Goal: Find specific page/section: Find specific page/section

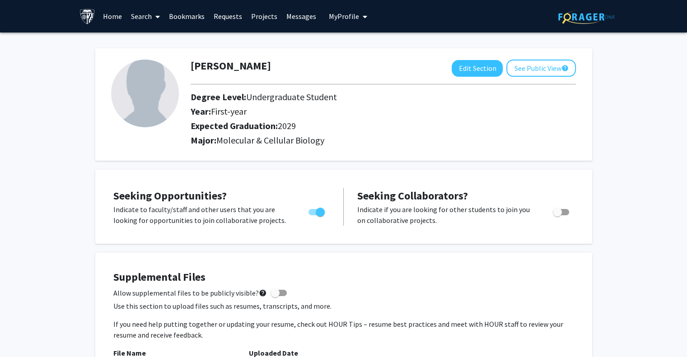
click at [149, 20] on link "Search" at bounding box center [146, 16] width 38 height 32
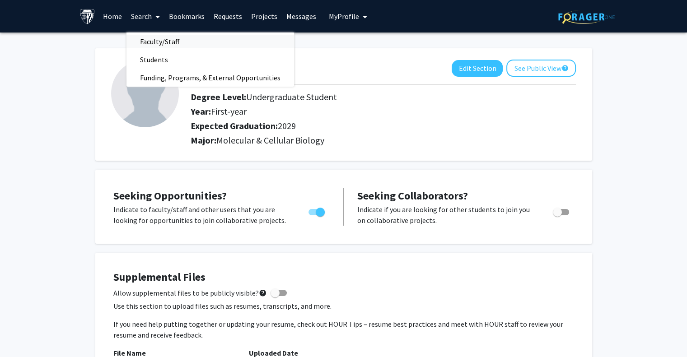
click at [151, 36] on span "Faculty/Staff" at bounding box center [160, 42] width 66 height 18
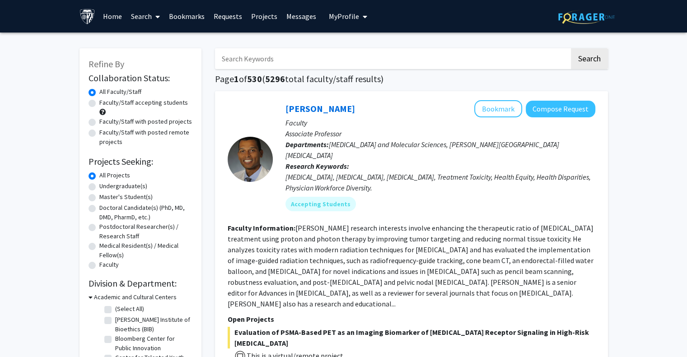
click at [121, 182] on label "Undergraduate(s)" at bounding box center [123, 186] width 48 height 9
click at [105, 182] on input "Undergraduate(s)" at bounding box center [102, 185] width 6 height 6
radio input "true"
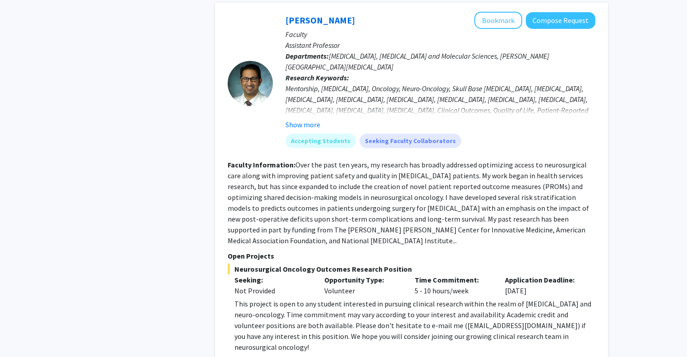
scroll to position [3340, 0]
